Goal: Navigation & Orientation: Find specific page/section

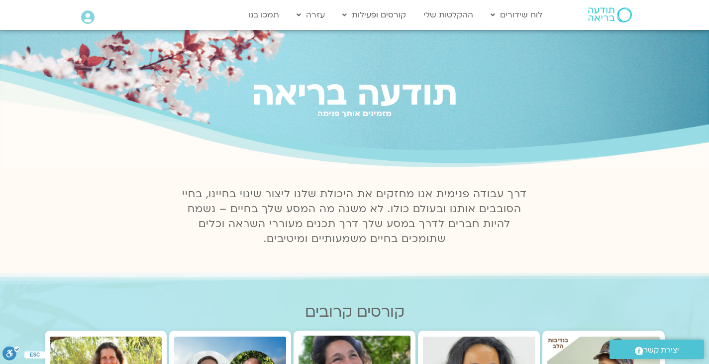
click at [604, 10] on img at bounding box center [610, 14] width 44 height 15
click at [604, 14] on img at bounding box center [610, 14] width 44 height 15
click at [605, 13] on img at bounding box center [610, 14] width 44 height 15
click at [602, 16] on img at bounding box center [610, 14] width 44 height 15
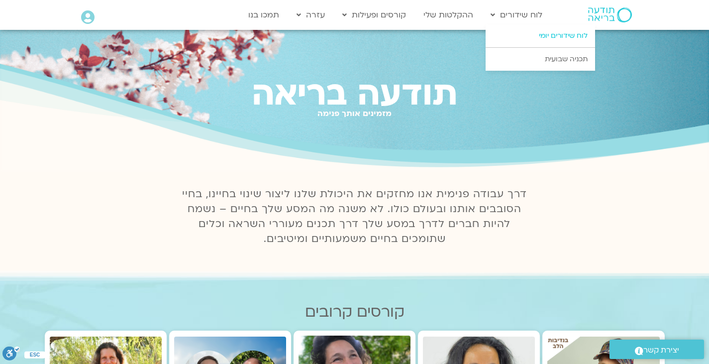
click at [521, 33] on link "לוח שידורים יומי" at bounding box center [539, 35] width 109 height 23
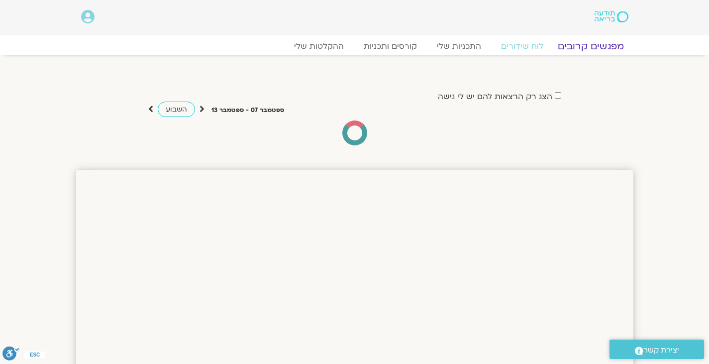
click at [608, 46] on link "מפגשים קרובים" at bounding box center [590, 46] width 90 height 12
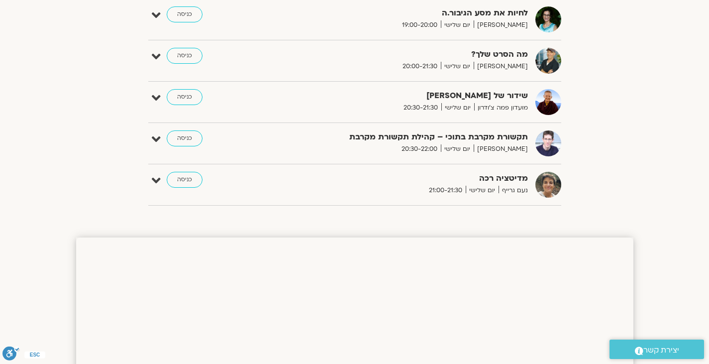
scroll to position [774, 0]
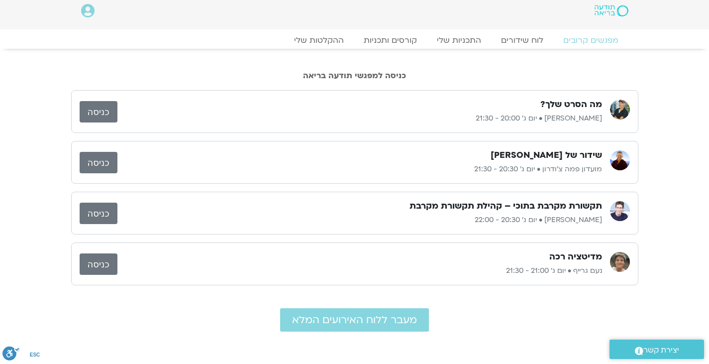
scroll to position [7, 0]
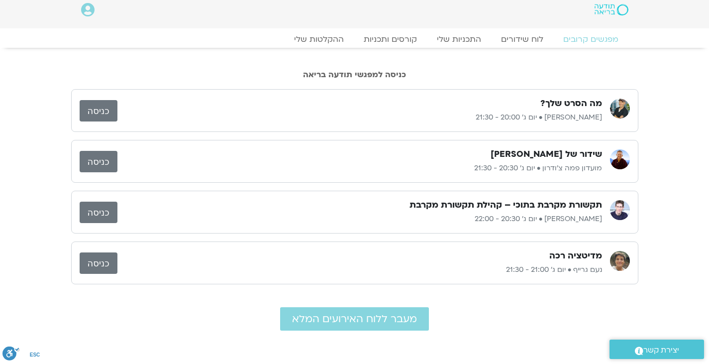
click at [97, 209] on link "כניסה" at bounding box center [99, 211] width 38 height 21
